Goal: Information Seeking & Learning: Learn about a topic

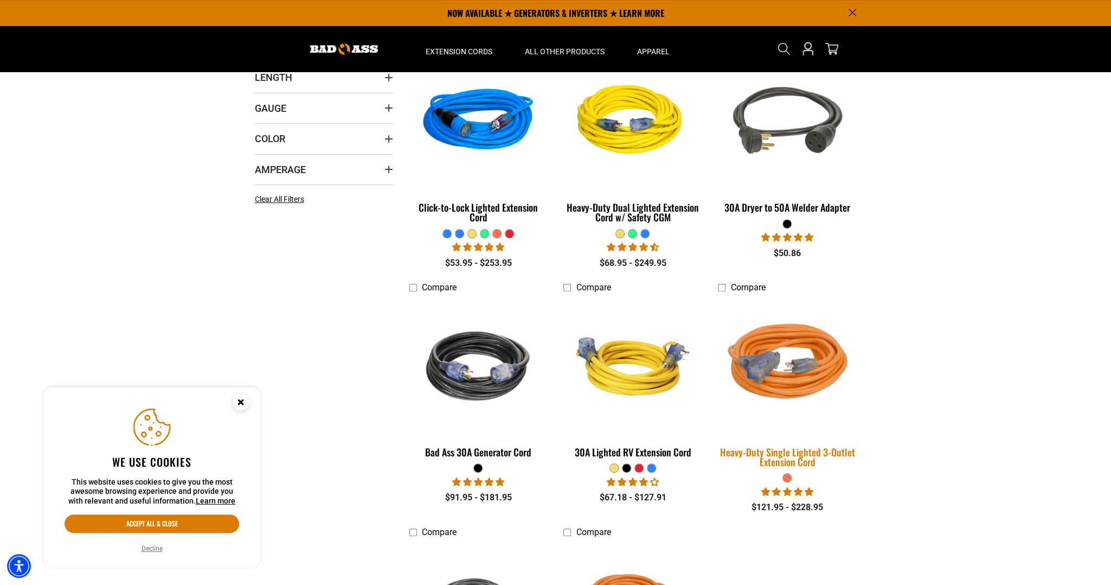
scroll to position [217, 0]
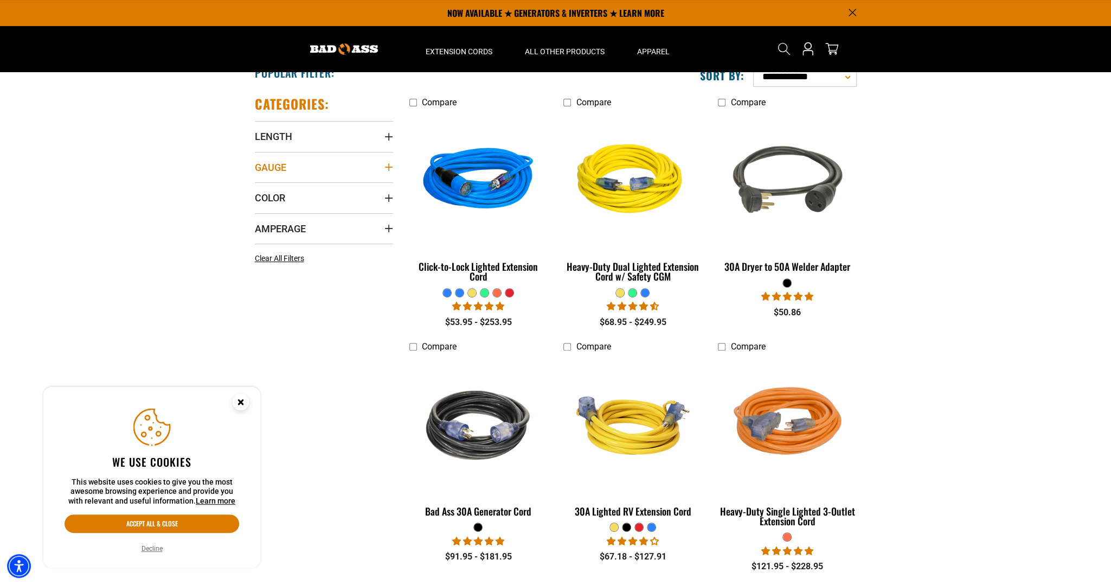
click at [386, 163] on icon "Gauge" at bounding box center [389, 167] width 9 height 9
click at [388, 164] on div "Gauge" at bounding box center [389, 167] width 9 height 9
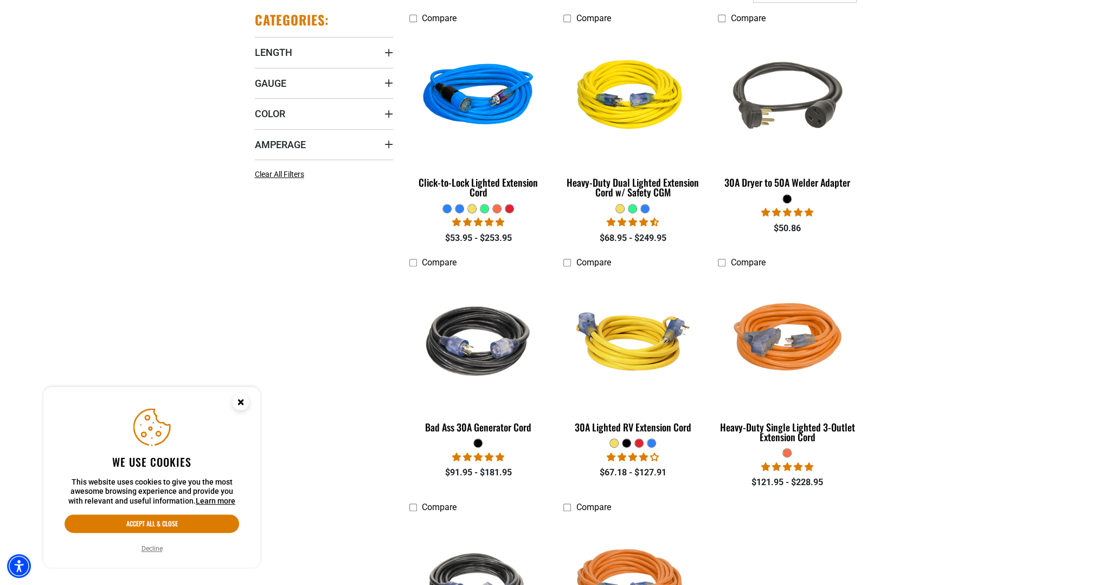
scroll to position [325, 0]
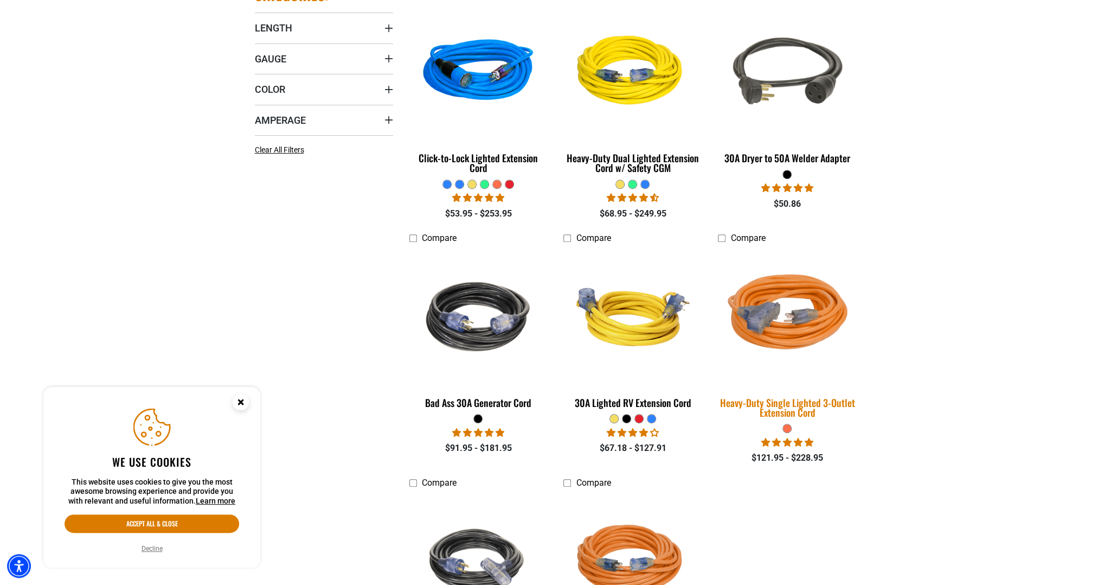
click at [790, 408] on div "Heavy-Duty Single Lighted 3-Outlet Extension Cord" at bounding box center [787, 408] width 138 height 20
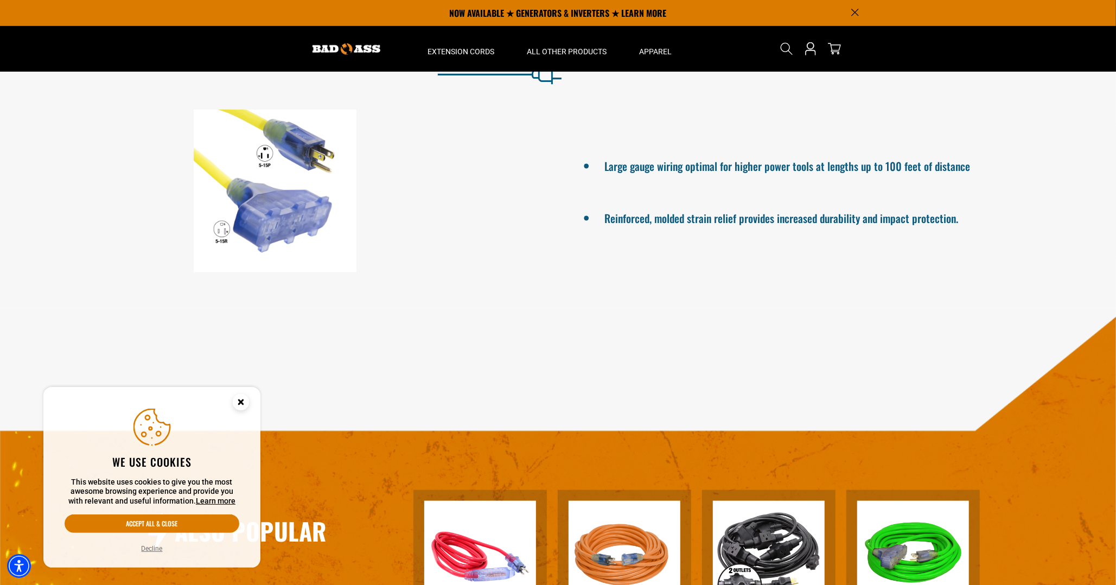
scroll to position [434, 0]
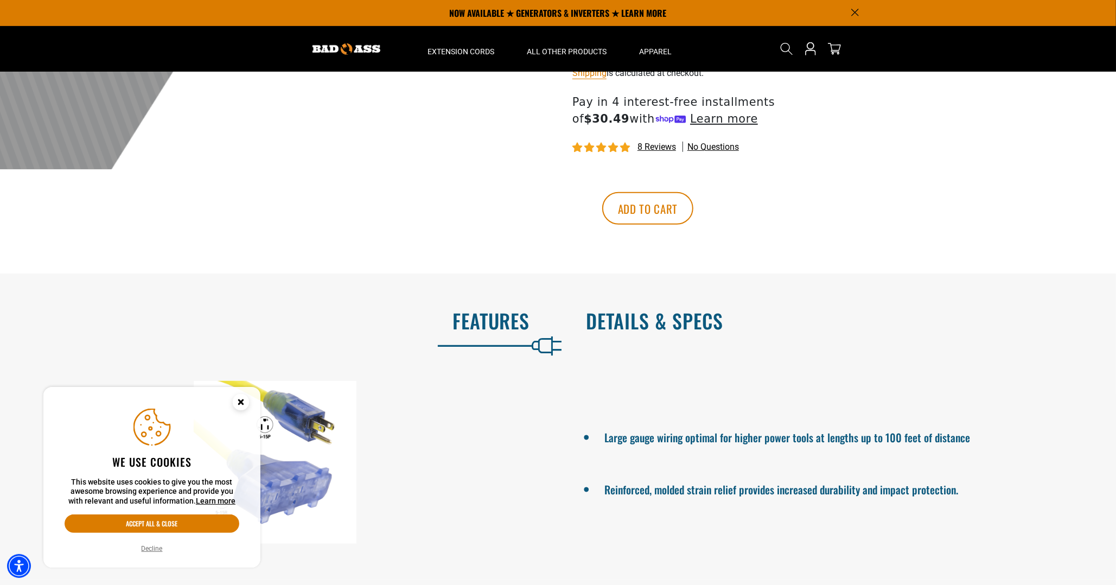
click at [661, 327] on h2 "Details & Specs" at bounding box center [839, 320] width 507 height 23
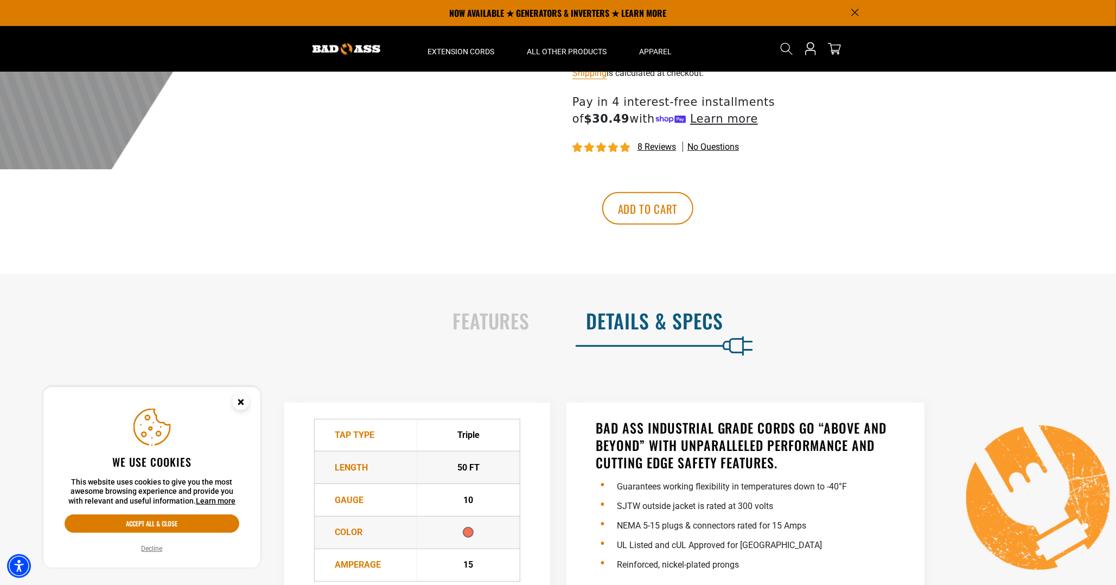
click at [244, 403] on circle "Close this option" at bounding box center [241, 402] width 16 height 16
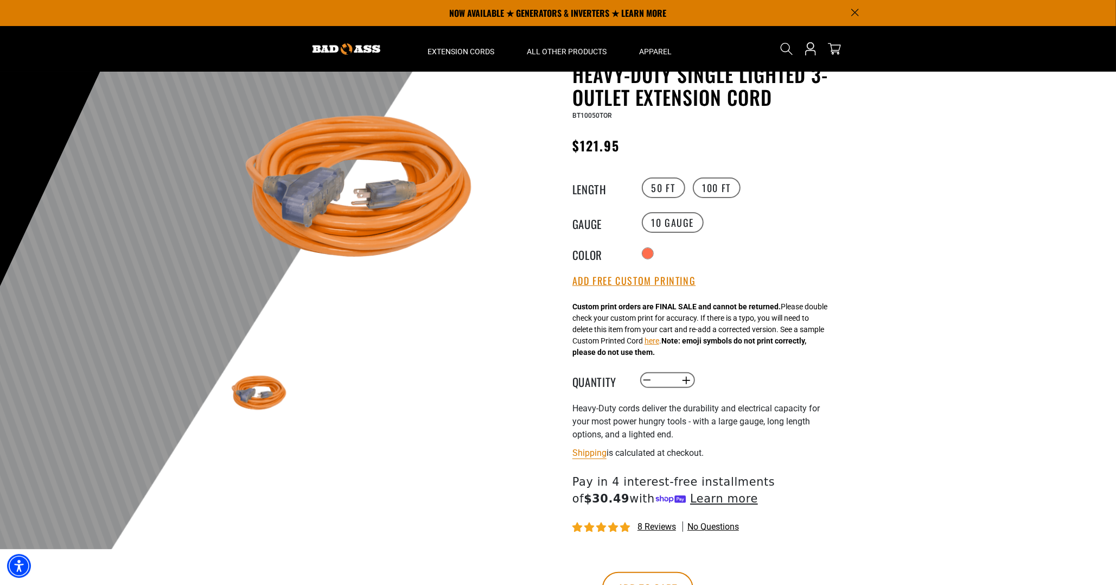
scroll to position [0, 0]
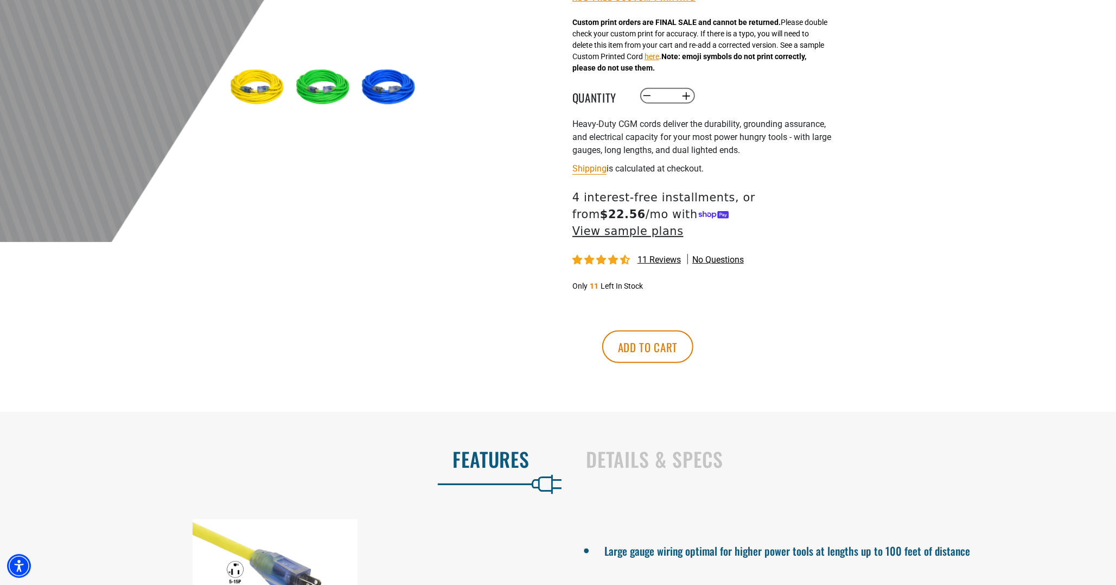
scroll to position [434, 0]
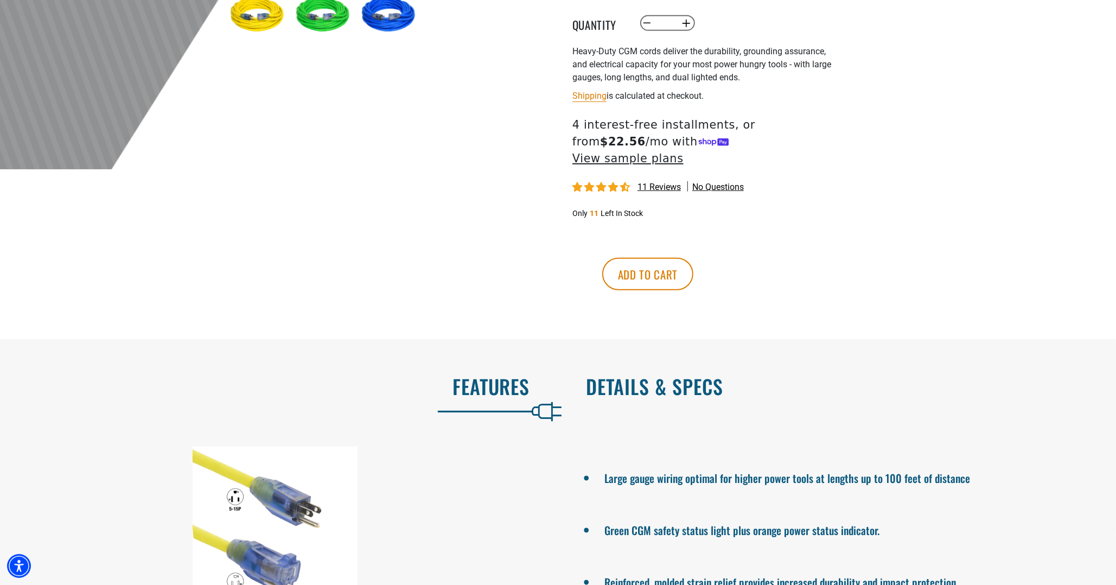
click at [647, 375] on h2 "Details & Specs" at bounding box center [839, 386] width 507 height 23
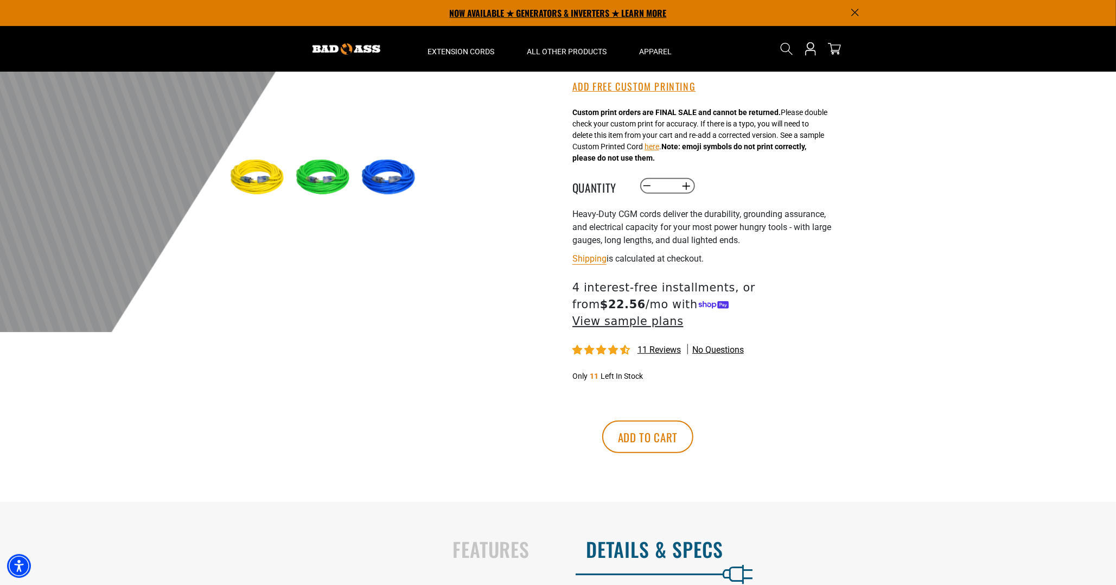
scroll to position [163, 0]
